Goal: Check status: Check status

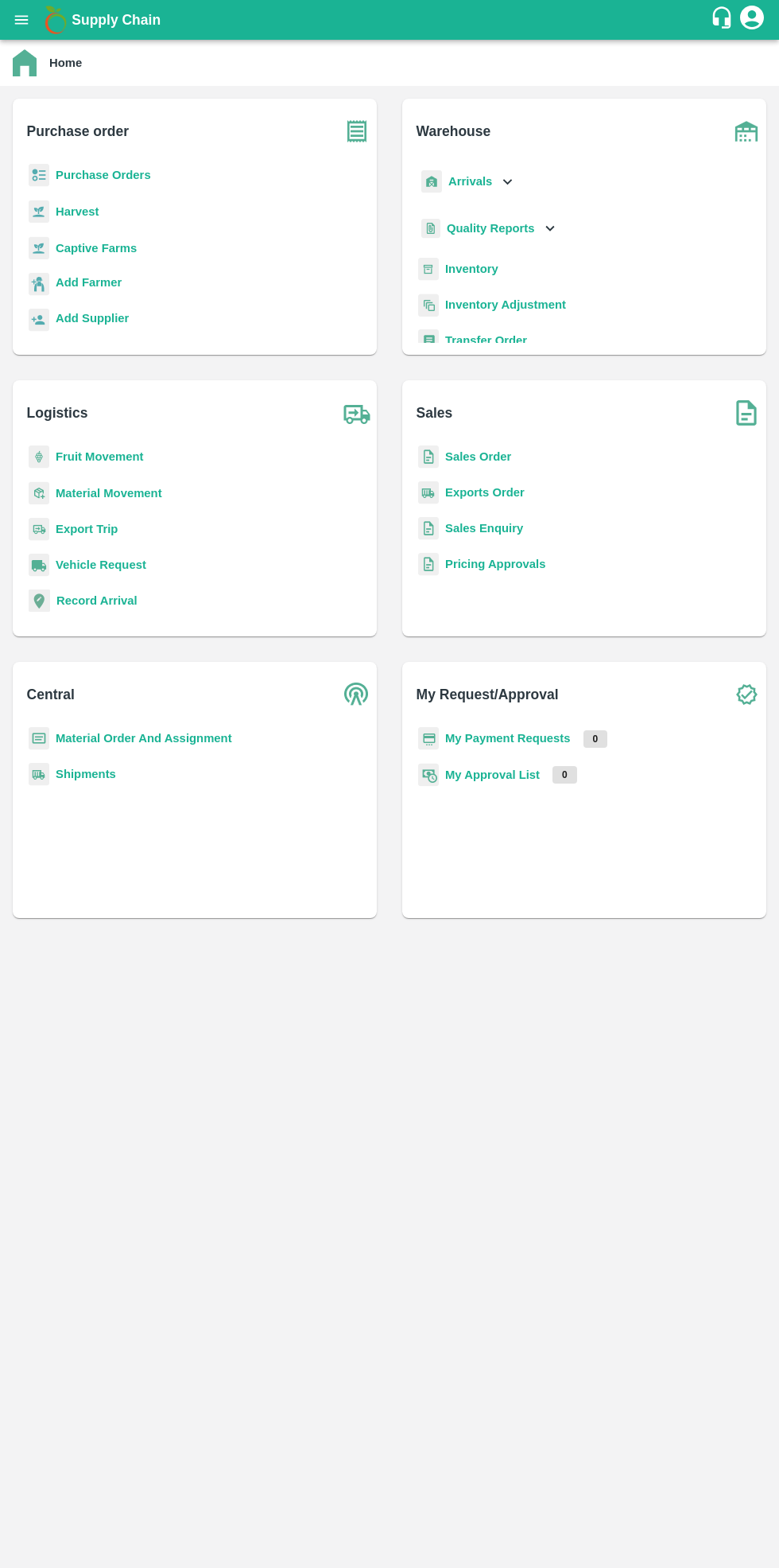
click at [132, 181] on b "Purchase Orders" at bounding box center [103, 174] width 95 height 13
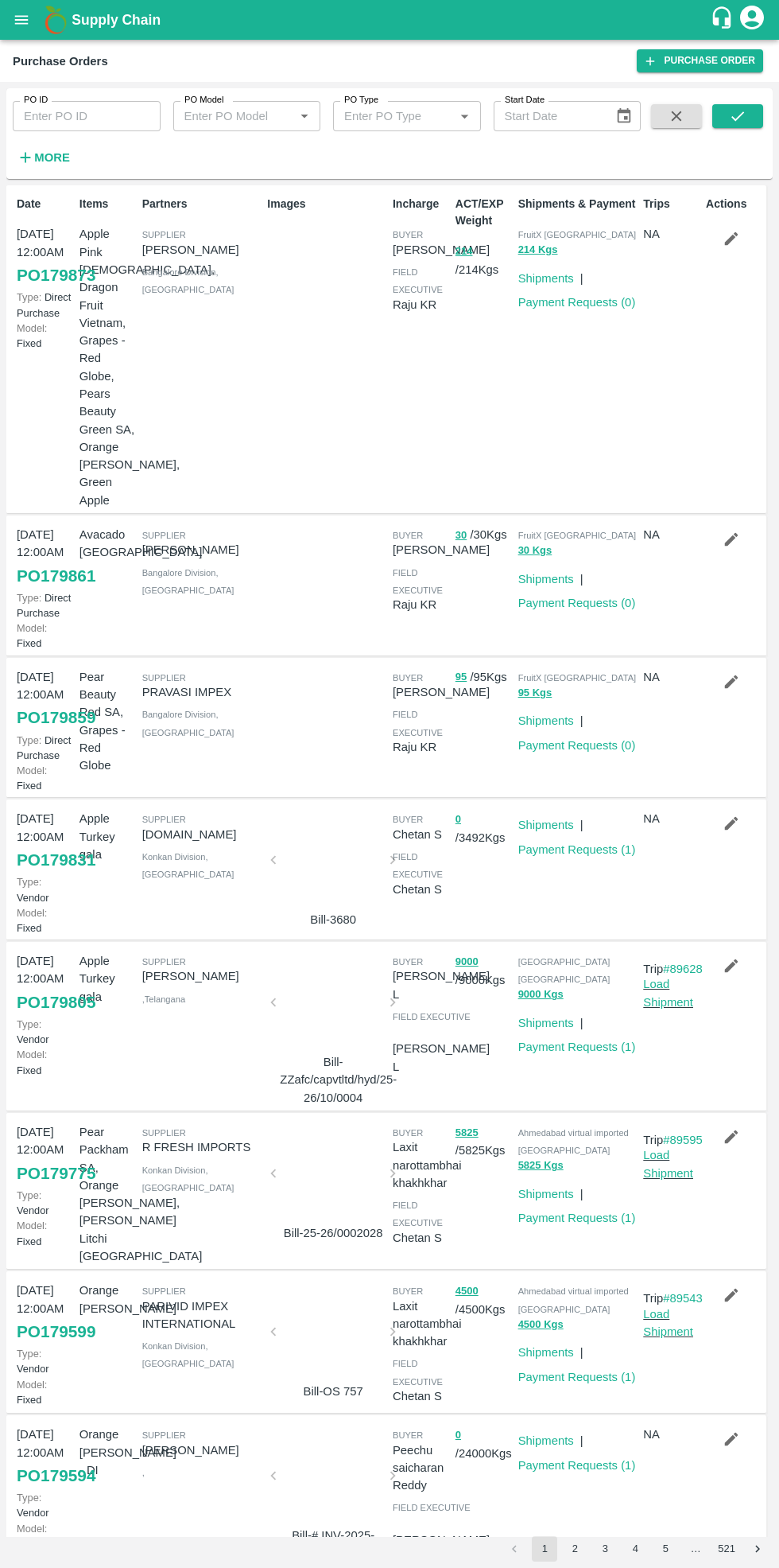
click at [59, 157] on strong "More" at bounding box center [52, 157] width 36 height 13
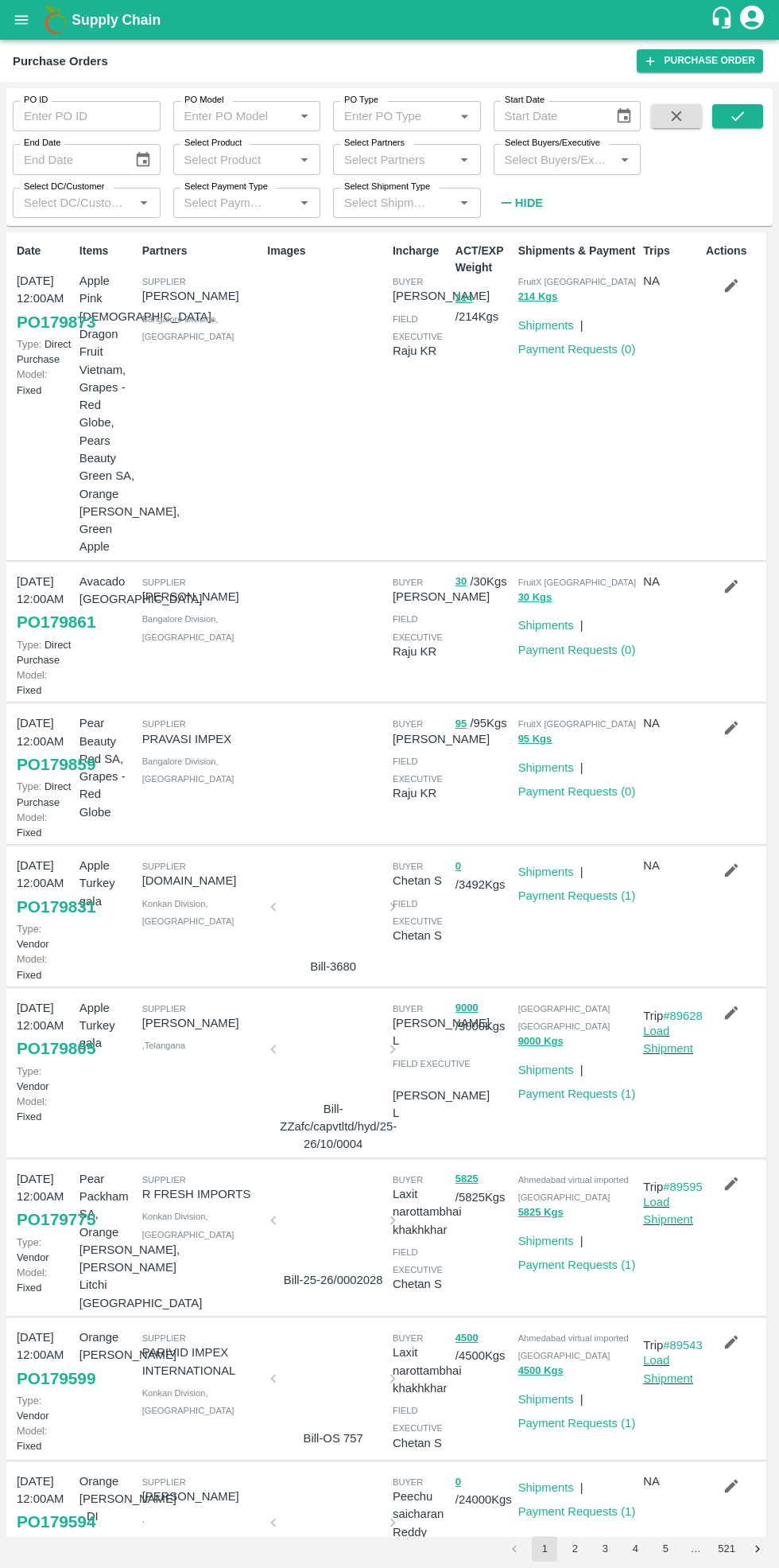
click at [408, 157] on input "Select Partners" at bounding box center [393, 159] width 113 height 21
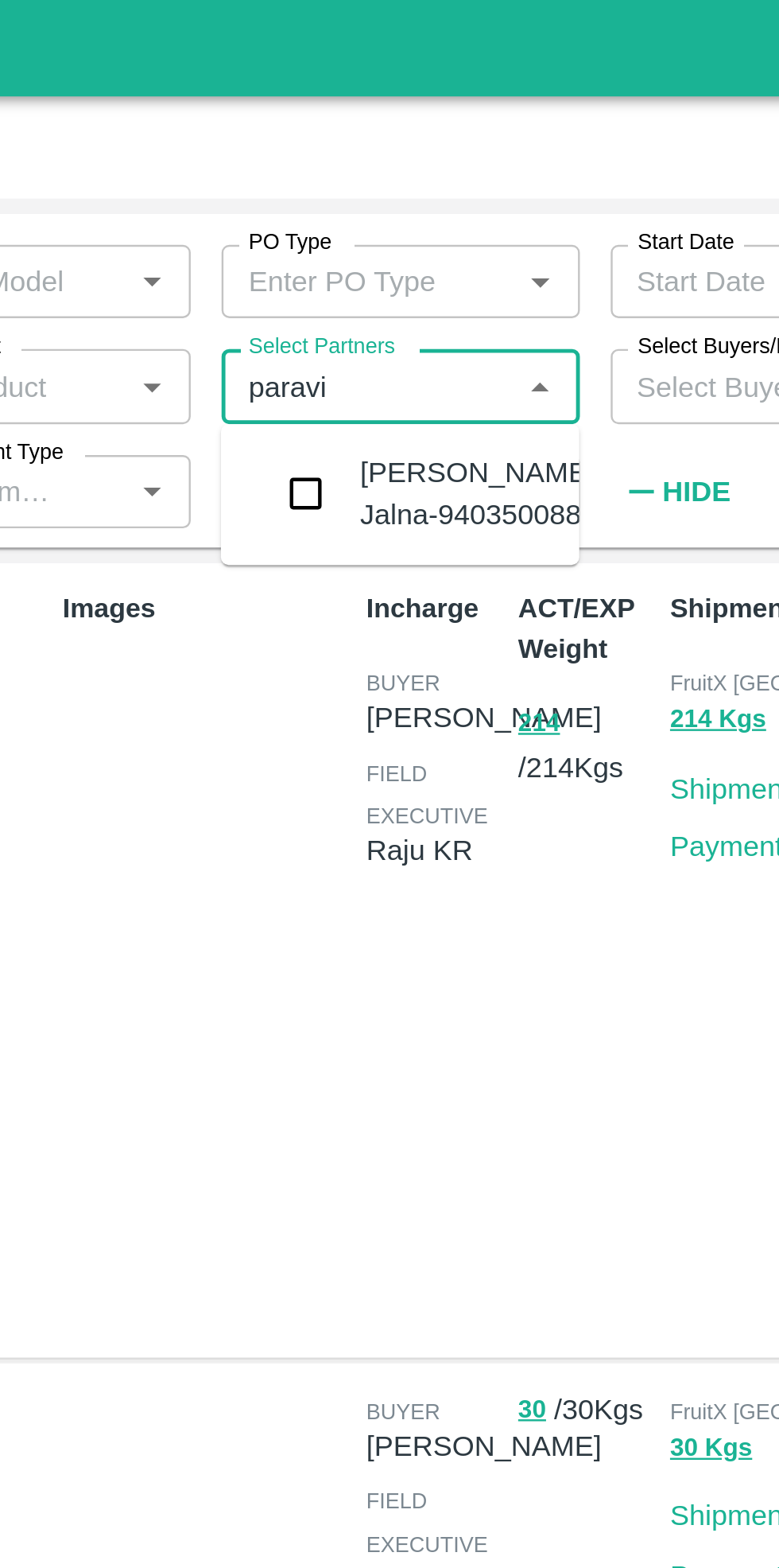
type input "paravid"
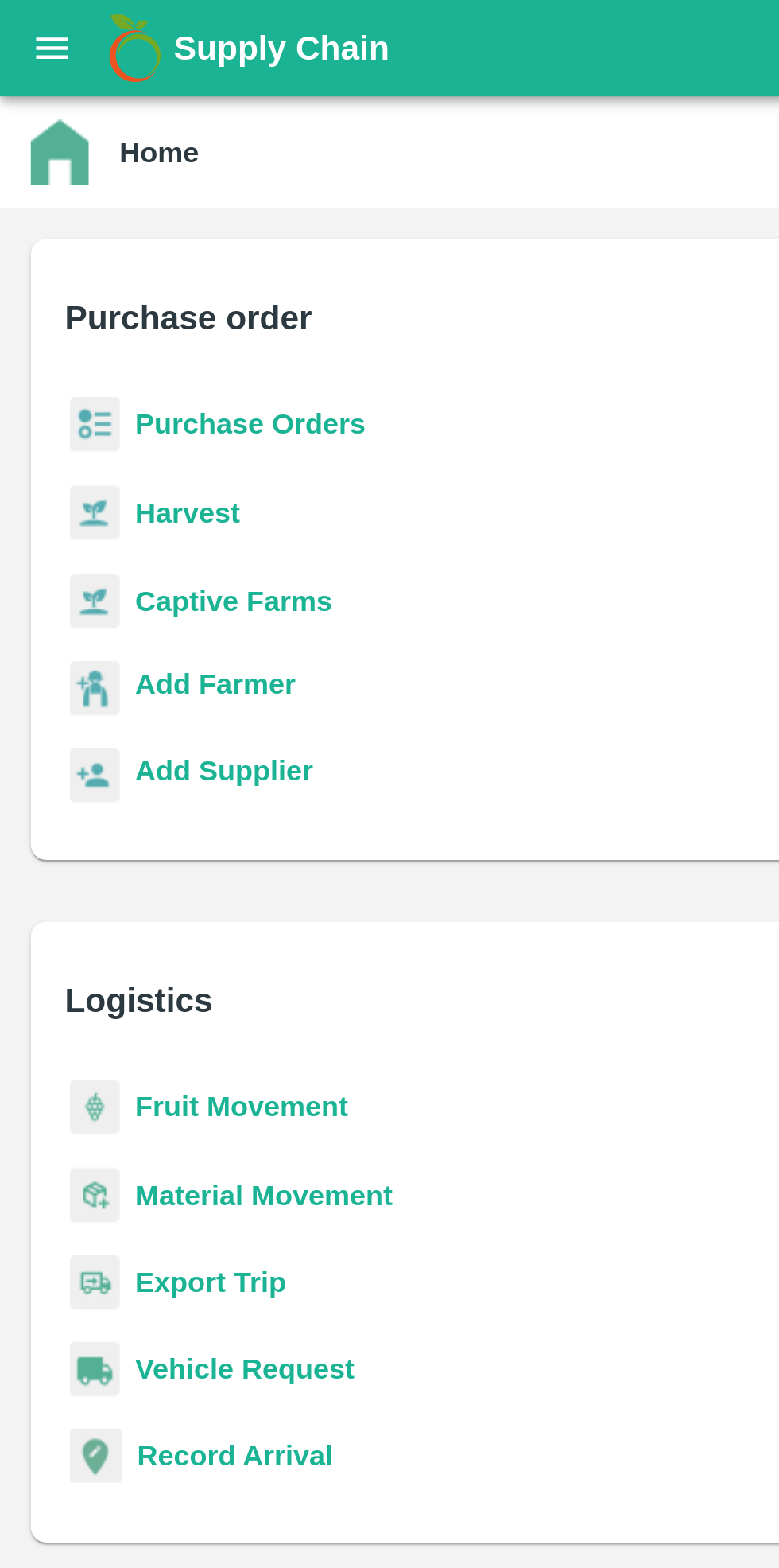
click at [93, 174] on b "Purchase Orders" at bounding box center [103, 174] width 95 height 13
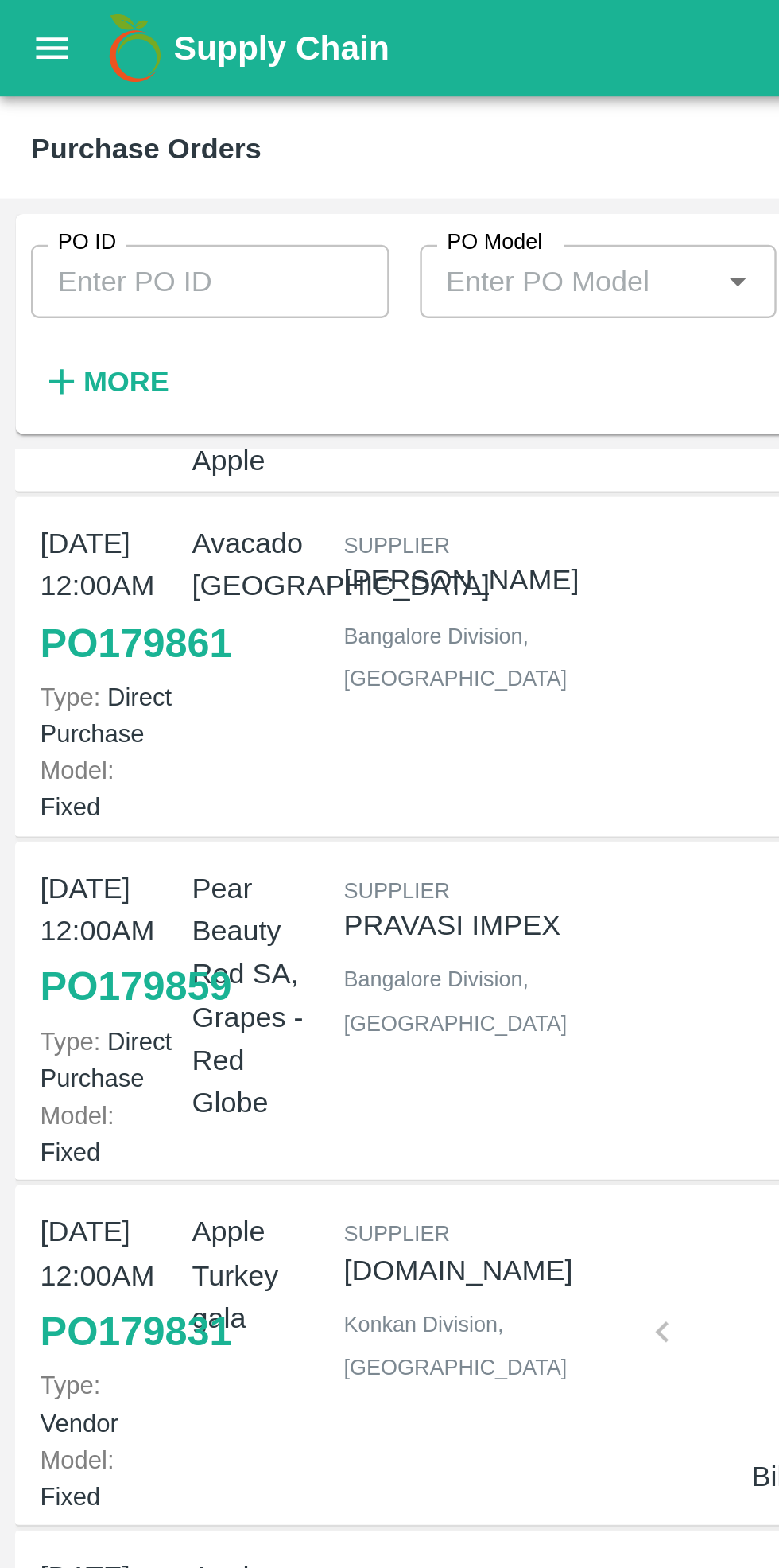
scroll to position [352, 0]
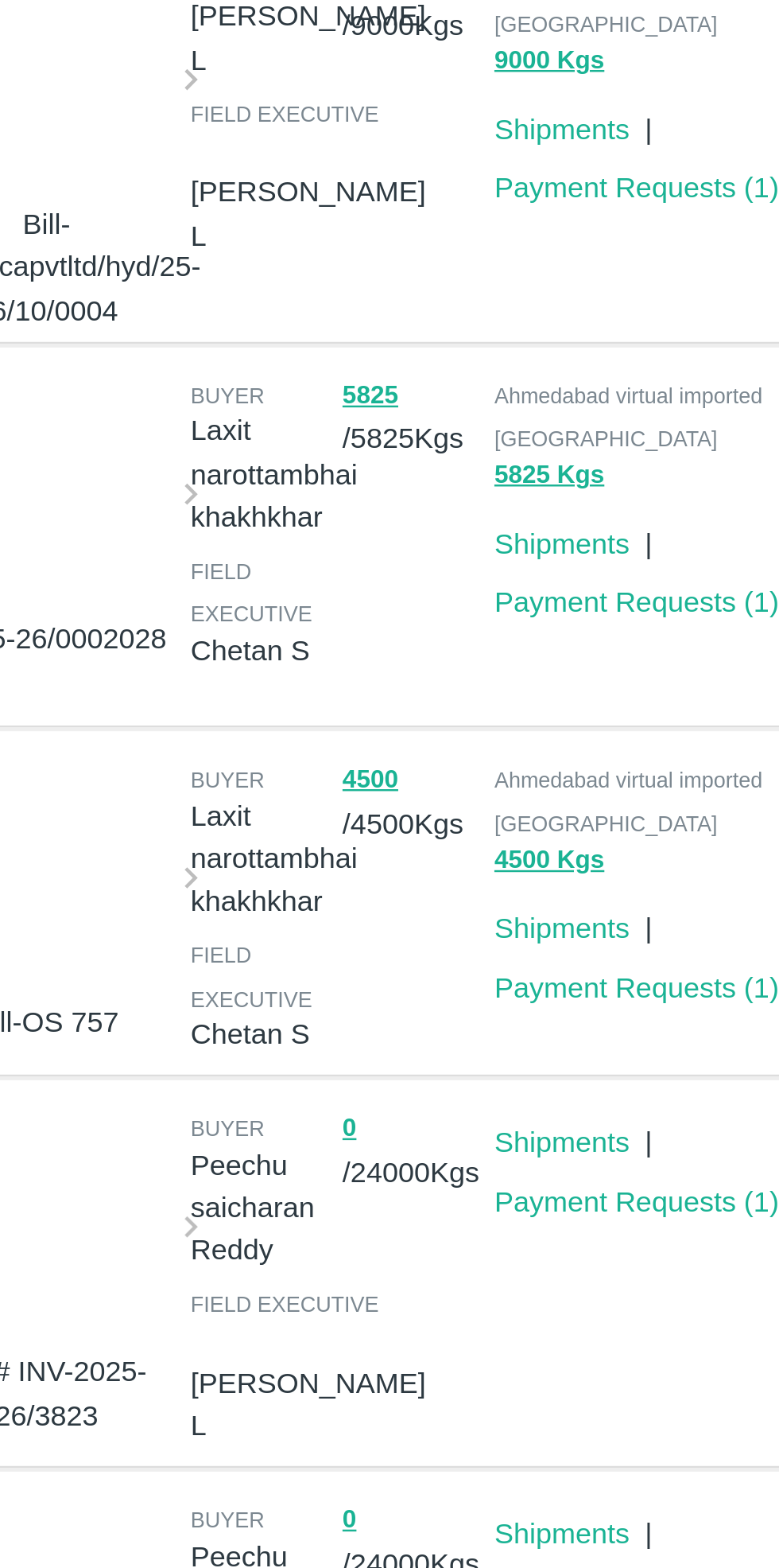
click at [578, 1018] on link "Payment Requests ( 1 )" at bounding box center [577, 1024] width 118 height 13
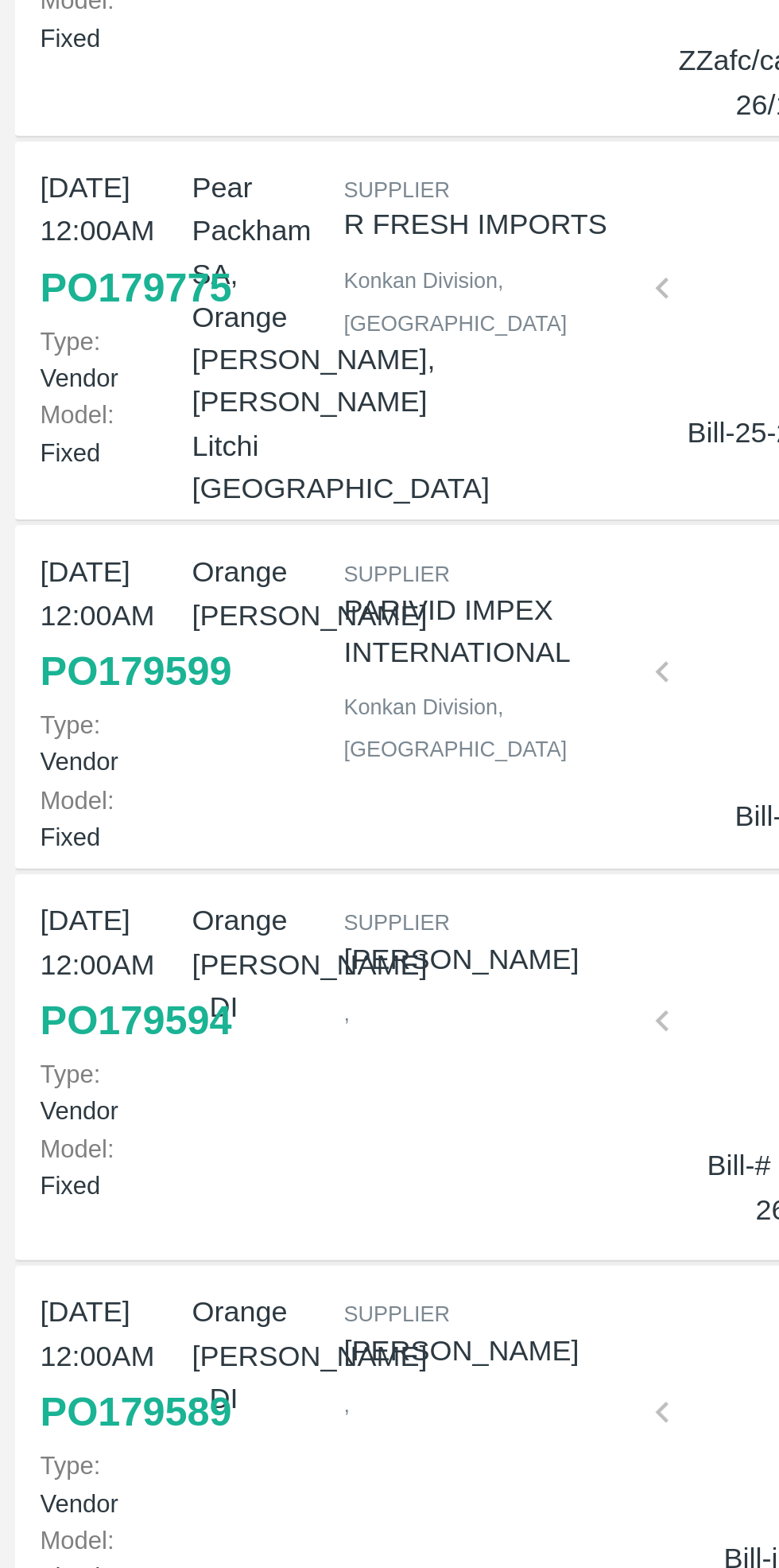
scroll to position [352, 0]
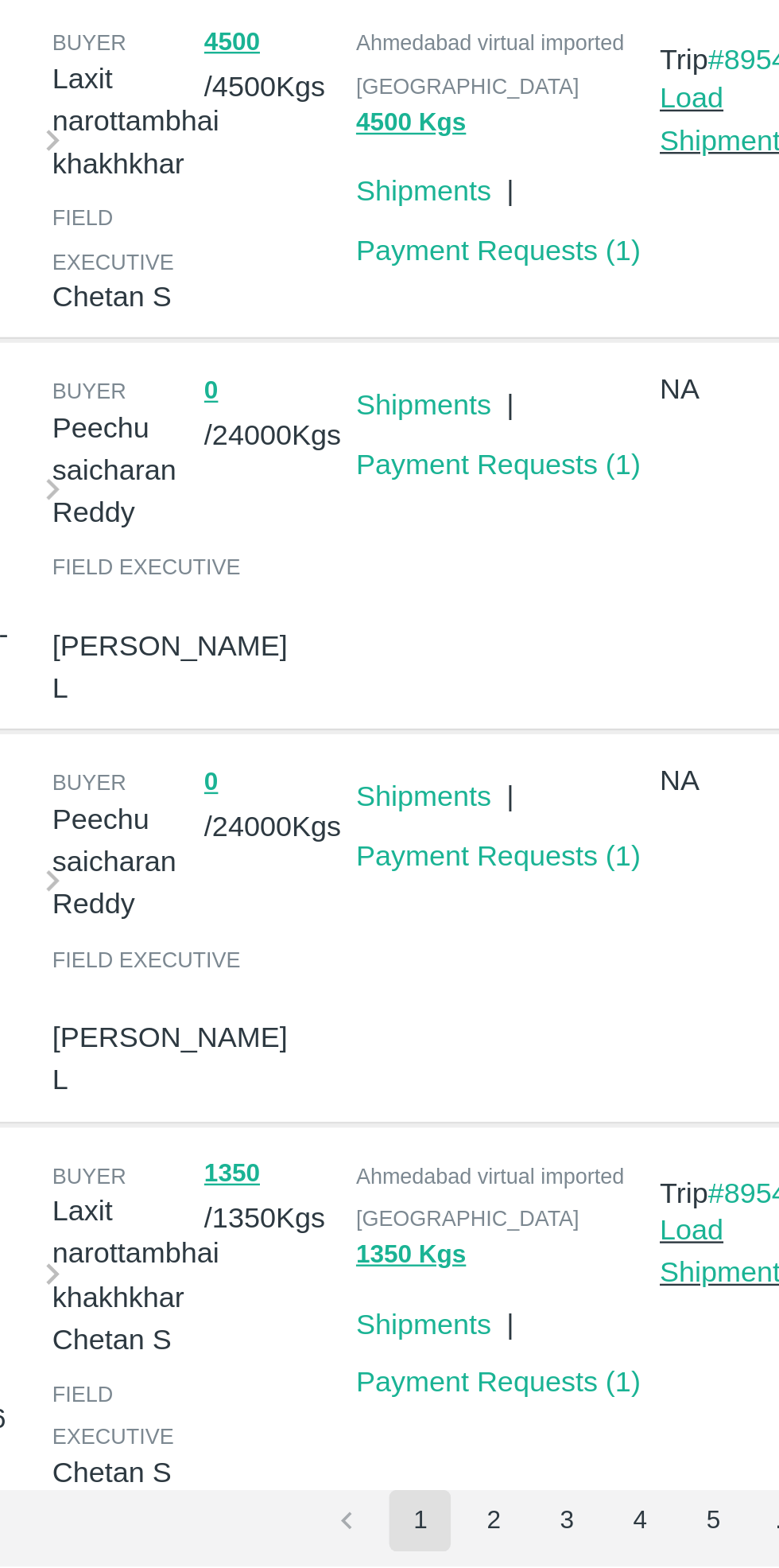
click at [585, 1486] on link "Payment Requests ( 1 )" at bounding box center [577, 1492] width 118 height 13
